Goal: Information Seeking & Learning: Check status

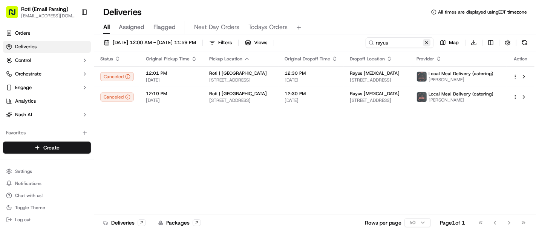
click at [425, 40] on button at bounding box center [427, 43] width 8 height 8
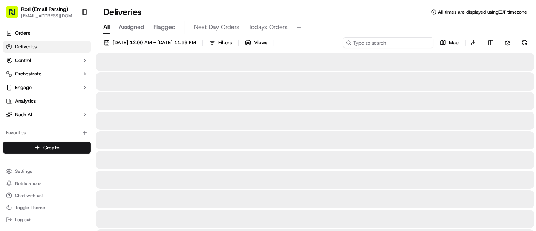
click at [414, 40] on input at bounding box center [388, 42] width 90 height 11
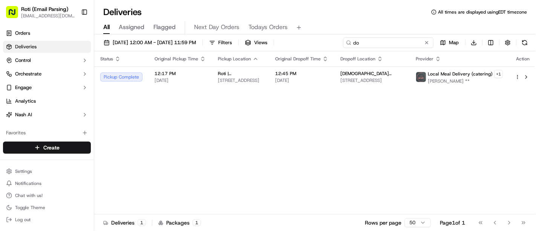
type input "d"
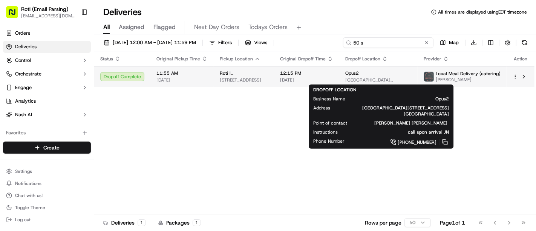
type input "50 s"
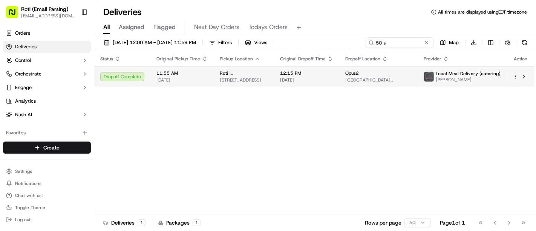
click at [404, 70] on div "Opus2" at bounding box center [378, 73] width 66 height 6
click at [392, 69] on td "Opus2 [GEOGRAPHIC_DATA][STREET_ADDRESS][GEOGRAPHIC_DATA]" at bounding box center [378, 76] width 78 height 20
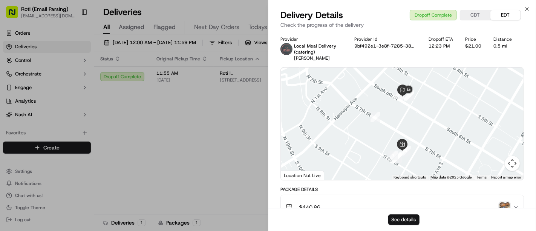
click at [415, 217] on button "See details" at bounding box center [403, 219] width 31 height 11
click at [527, 12] on icon "button" at bounding box center [527, 9] width 6 height 6
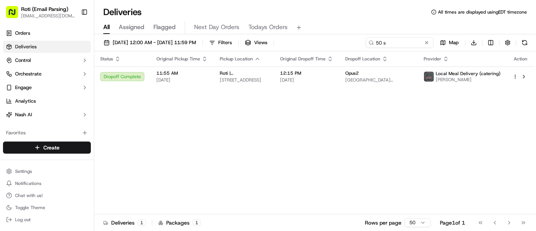
click at [429, 48] on div "[DATE] 12:00 AM - [DATE] 11:59 PM Filters Views 50 s Map Download" at bounding box center [315, 44] width 442 height 14
click at [428, 44] on button at bounding box center [427, 43] width 8 height 8
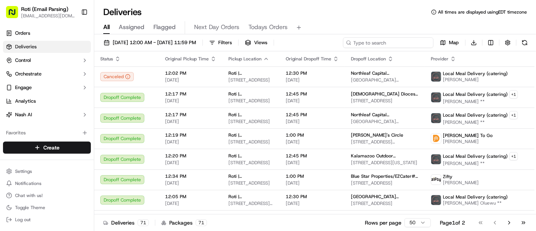
click at [383, 44] on input at bounding box center [388, 42] width 90 height 11
click at [508, 42] on button "button" at bounding box center [507, 42] width 11 height 11
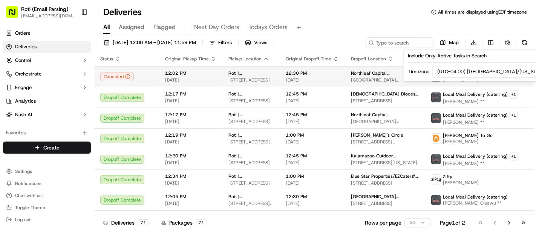
click at [480, 81] on span "[PERSON_NAME]" at bounding box center [475, 80] width 65 height 6
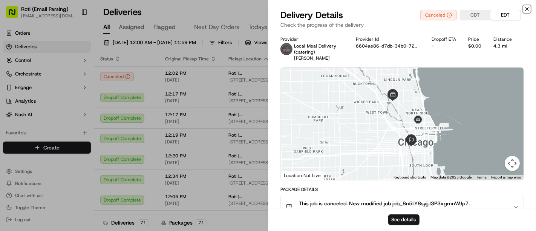
click at [524, 8] on icon "button" at bounding box center [527, 9] width 6 height 6
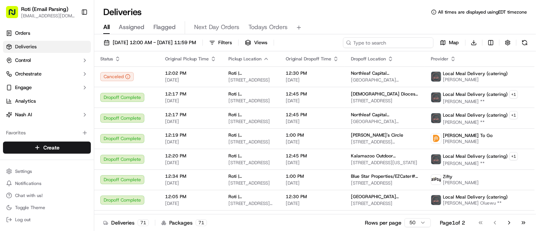
click at [408, 43] on input at bounding box center [388, 42] width 90 height 11
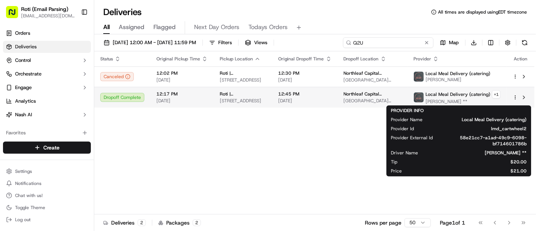
type input "Q2U"
click at [467, 99] on span "[PERSON_NAME] **" at bounding box center [463, 101] width 75 height 6
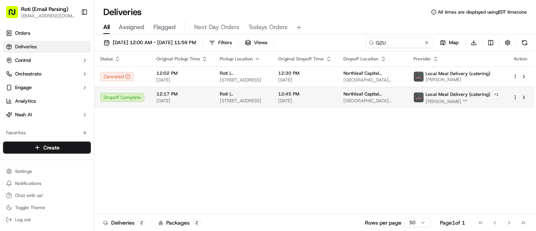
click at [379, 105] on td "Northleaf Capital Partners/EZCater# Q2U-GKV [STREET_ADDRESS][PERSON_NAME], [STR…" at bounding box center [373, 97] width 70 height 21
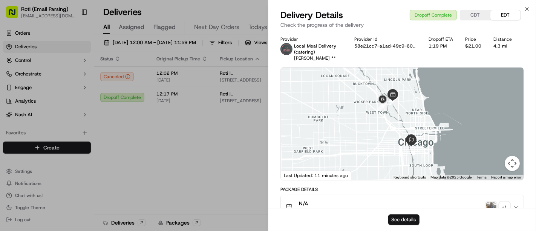
click at [405, 222] on button "See details" at bounding box center [403, 219] width 31 height 11
click at [498, 67] on div at bounding box center [402, 123] width 243 height 112
click at [488, 198] on button "N/A $462.47 + 1" at bounding box center [402, 207] width 243 height 24
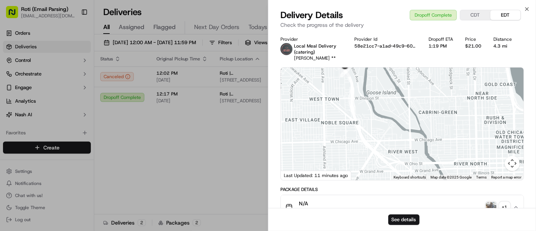
drag, startPoint x: 384, startPoint y: 94, endPoint x: 382, endPoint y: 120, distance: 26.1
click at [382, 120] on div at bounding box center [402, 123] width 243 height 112
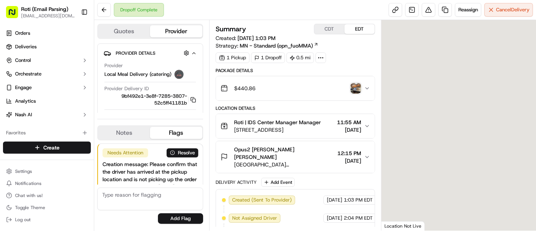
scroll to position [75, 0]
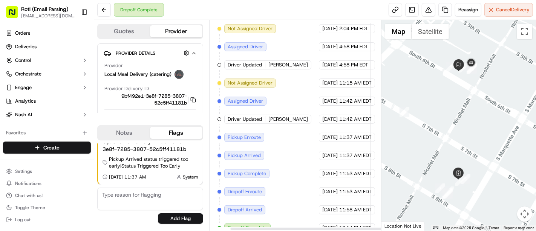
scroll to position [189, 21]
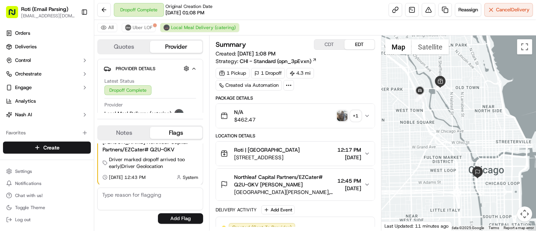
click at [368, 111] on button "N/A $462.47 + 1" at bounding box center [295, 116] width 159 height 24
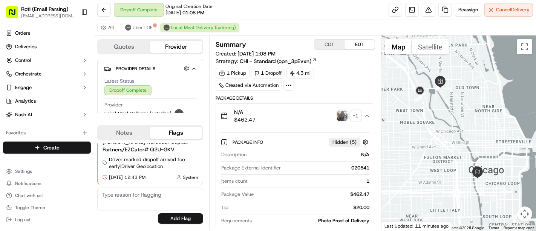
click at [352, 113] on div "+ 1" at bounding box center [356, 115] width 11 height 11
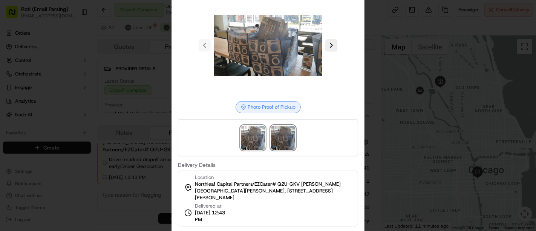
click at [276, 134] on img at bounding box center [283, 138] width 24 height 24
click at [407, 80] on div at bounding box center [268, 115] width 536 height 231
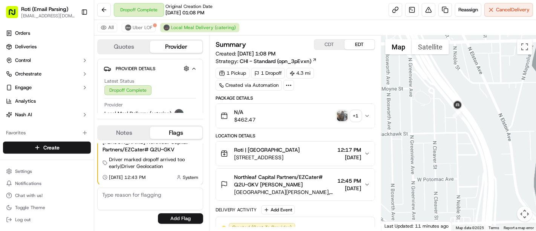
click at [408, 113] on div at bounding box center [458, 132] width 155 height 195
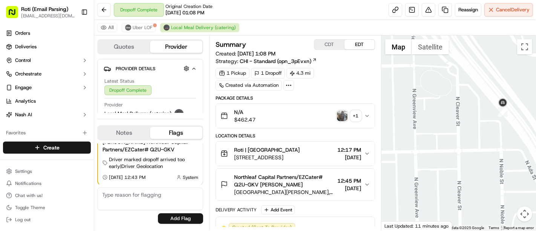
click at [322, 133] on div "Location Details" at bounding box center [295, 136] width 159 height 6
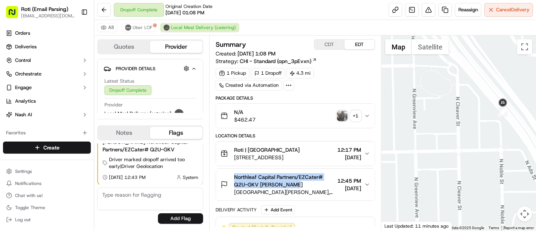
drag, startPoint x: 233, startPoint y: 174, endPoint x: 294, endPoint y: 186, distance: 62.3
click at [294, 186] on div "Northleaf Capital Partners/EZCater# Q2U-GKV Tracy Kattos 111 South Wacker, 111 …" at bounding box center [277, 184] width 114 height 23
copy span "Northleaf Capital Partners/EZCater# Q2U-GKV [PERSON_NAME]"
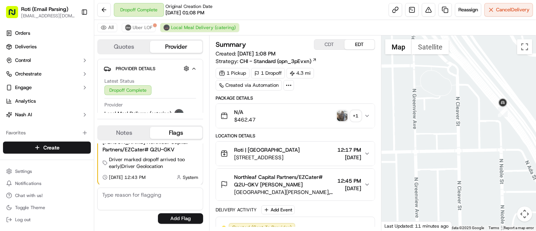
click at [308, 112] on div "N/A $462.47 + 1" at bounding box center [292, 115] width 144 height 15
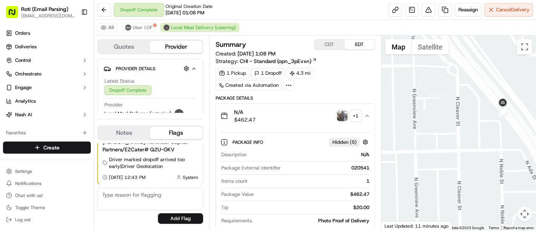
click at [37, 157] on div "Create Settings Notifications Chat with us! Toggle Theme Log out" at bounding box center [47, 182] width 94 height 95
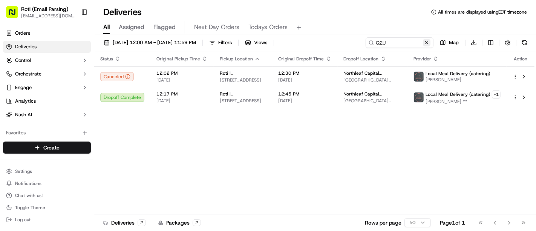
click at [425, 44] on button at bounding box center [427, 43] width 8 height 8
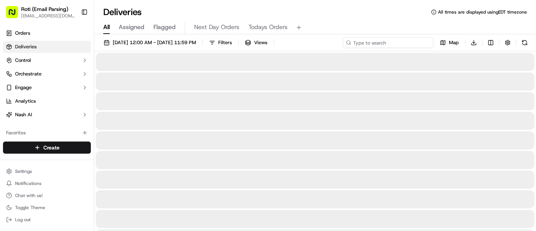
click at [425, 44] on input at bounding box center [388, 42] width 90 height 11
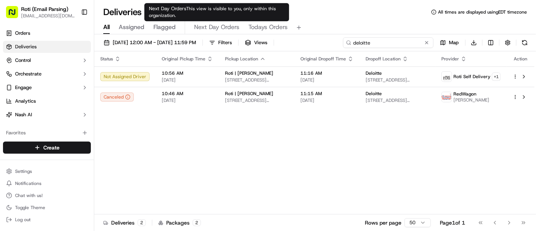
type input "deloitte"
